Goal: Task Accomplishment & Management: Manage account settings

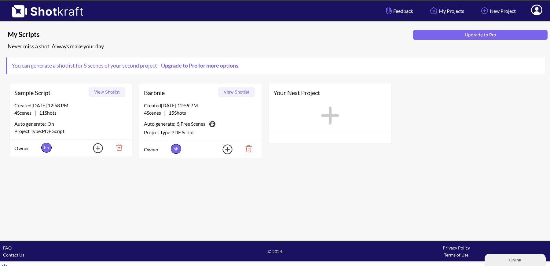
click at [538, 7] on icon at bounding box center [537, 10] width 6 height 7
click at [528, 34] on link "Log Out" at bounding box center [520, 32] width 51 height 10
